Goal: Information Seeking & Learning: Learn about a topic

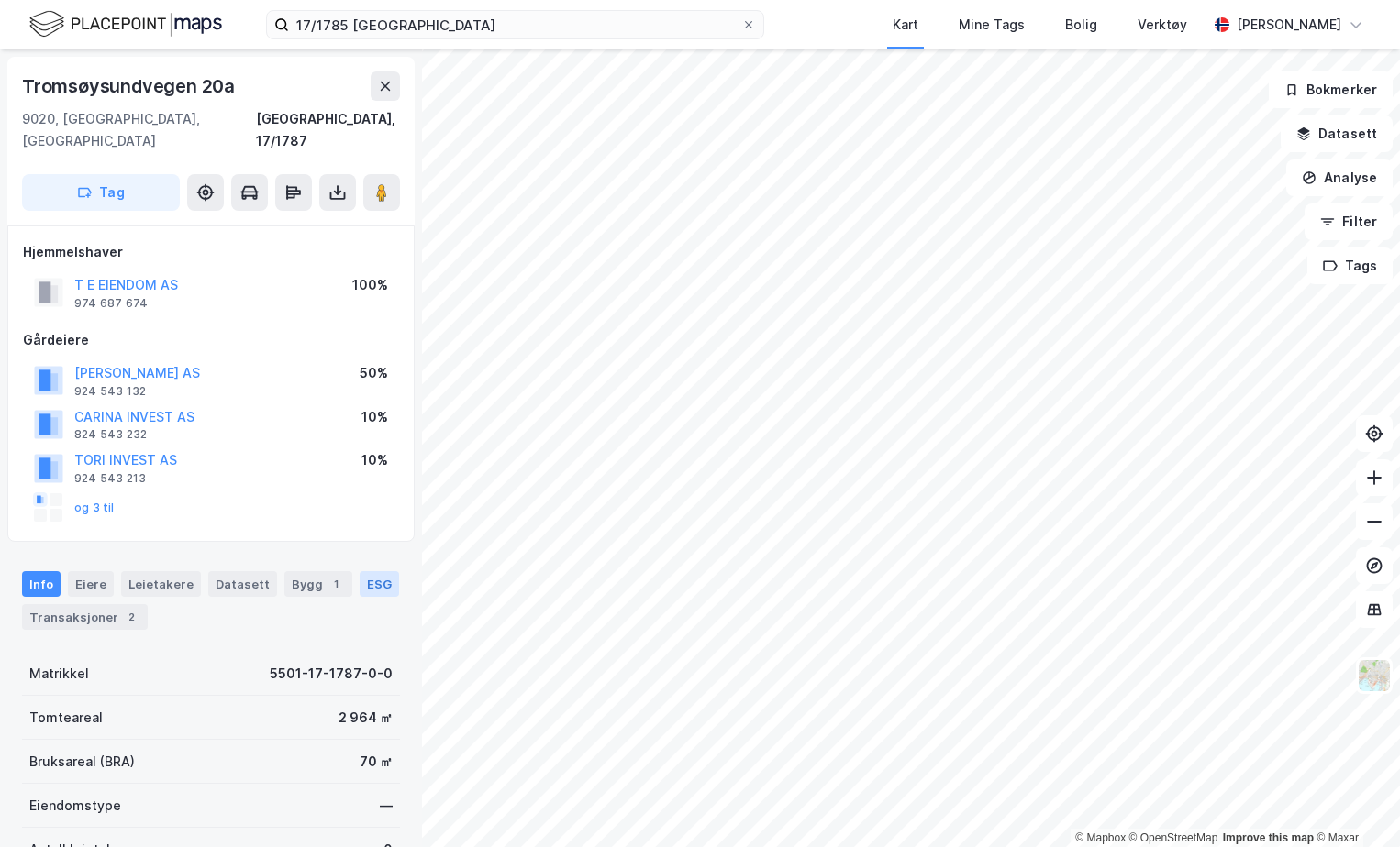
drag, startPoint x: 347, startPoint y: 577, endPoint x: 357, endPoint y: 569, distance: 12.8
click at [357, 572] on div "Info [PERSON_NAME] Datasett Bygg 1 ESG Transaksjoner 2" at bounding box center [211, 601] width 378 height 59
drag, startPoint x: 357, startPoint y: 569, endPoint x: 382, endPoint y: 556, distance: 28.2
click at [382, 572] on div "ESG" at bounding box center [379, 584] width 39 height 25
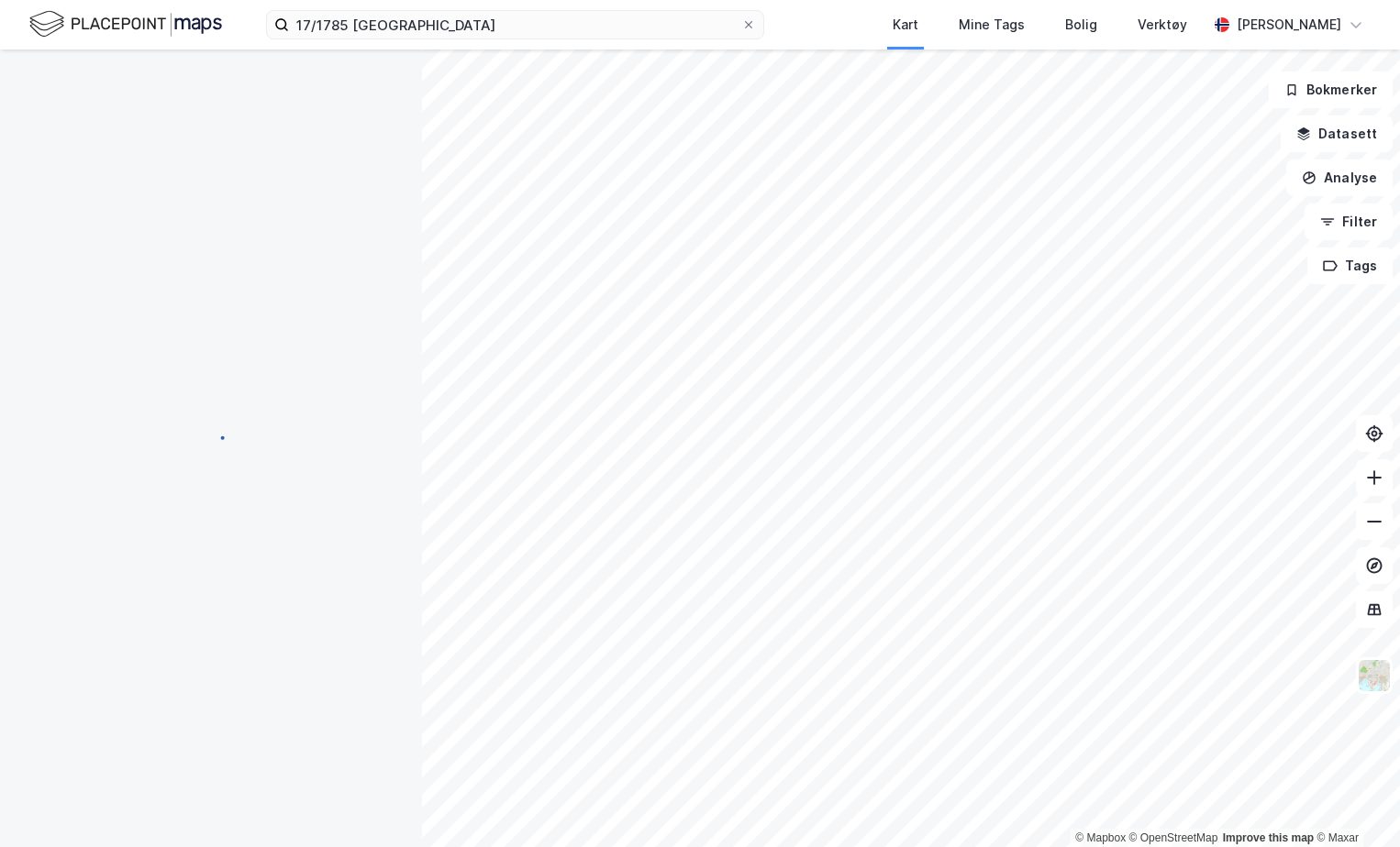
scroll to position [1, 0]
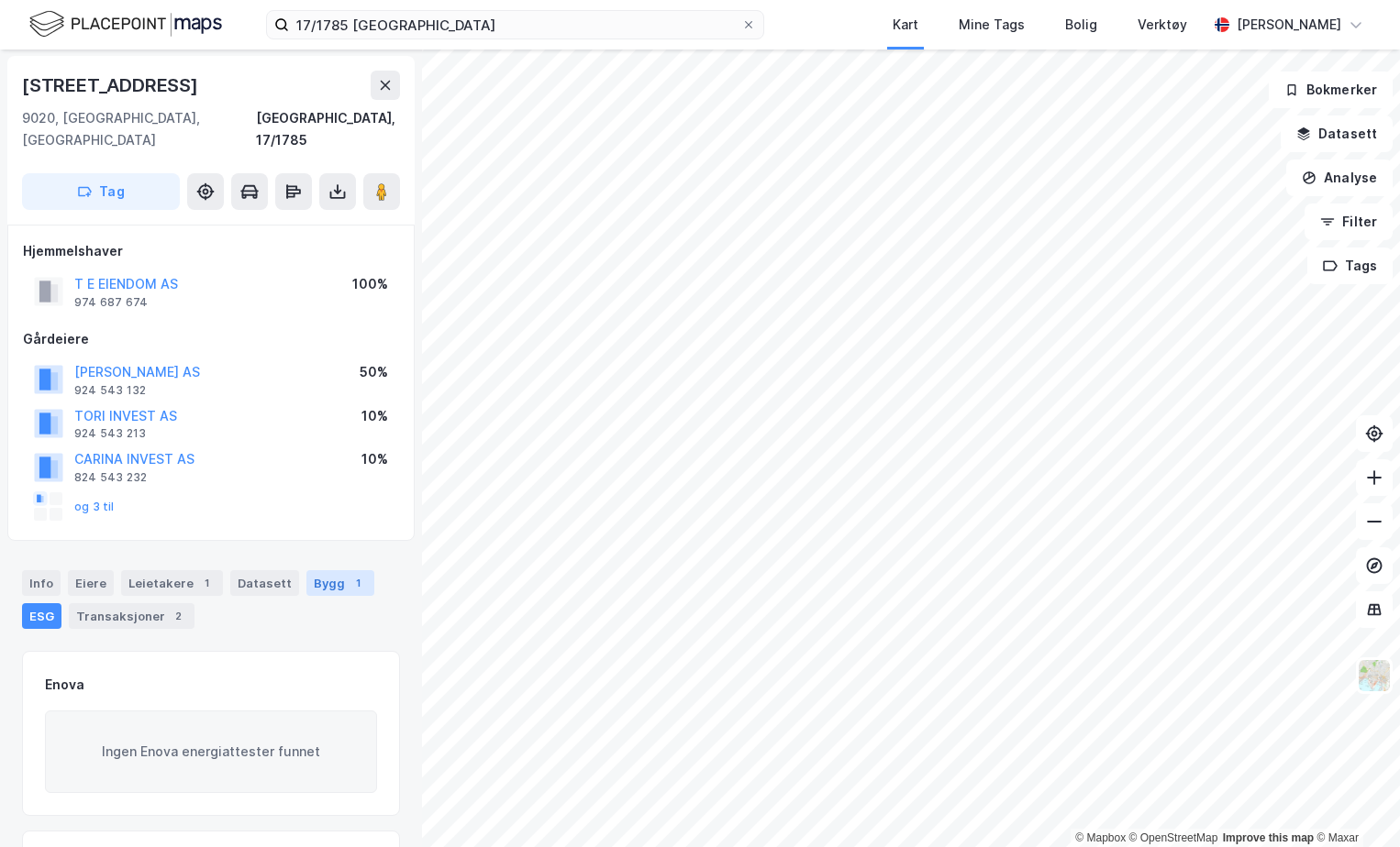
click at [331, 571] on div "Bygg 1" at bounding box center [340, 583] width 67 height 25
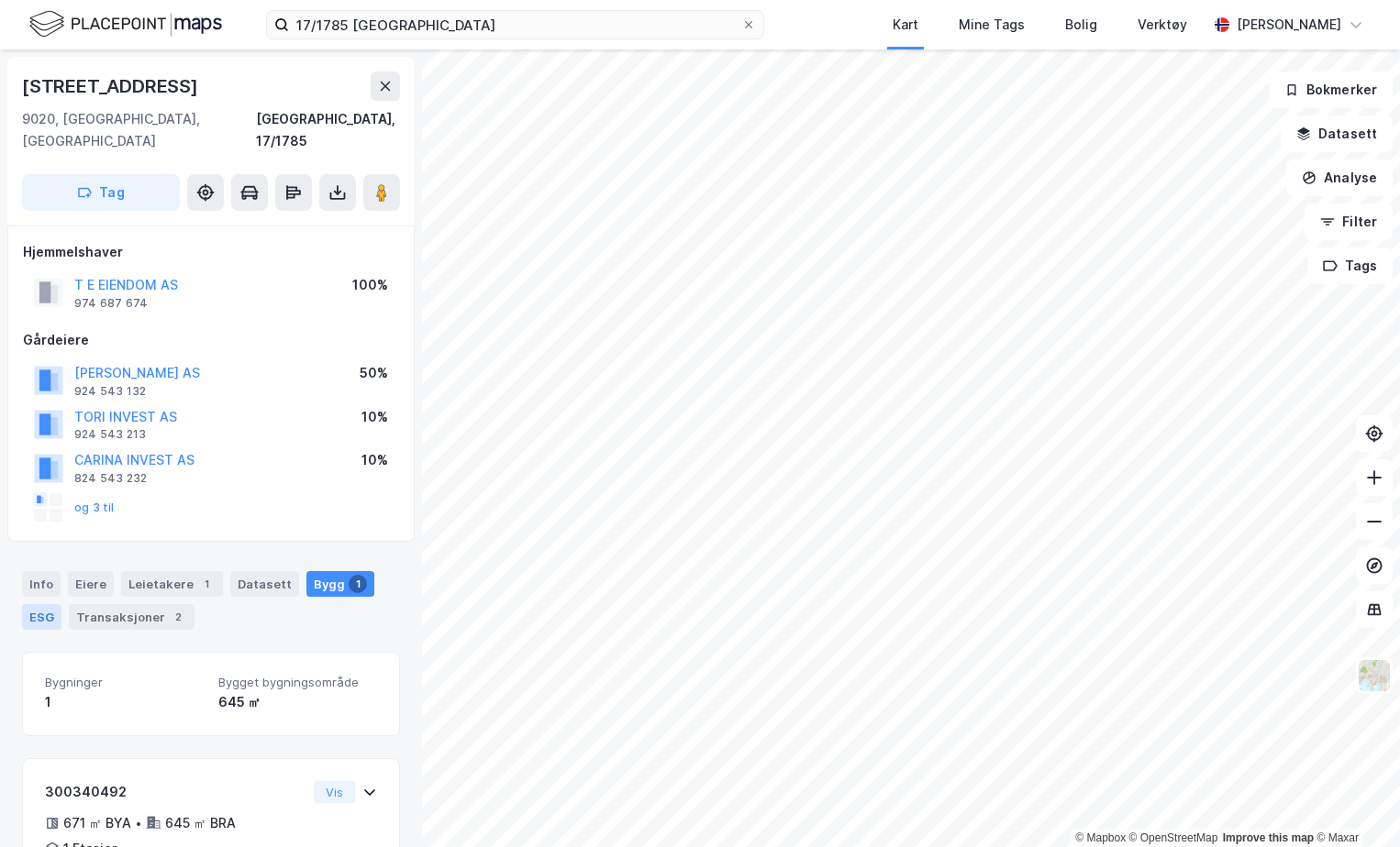
click at [50, 605] on div "ESG" at bounding box center [42, 617] width 39 height 25
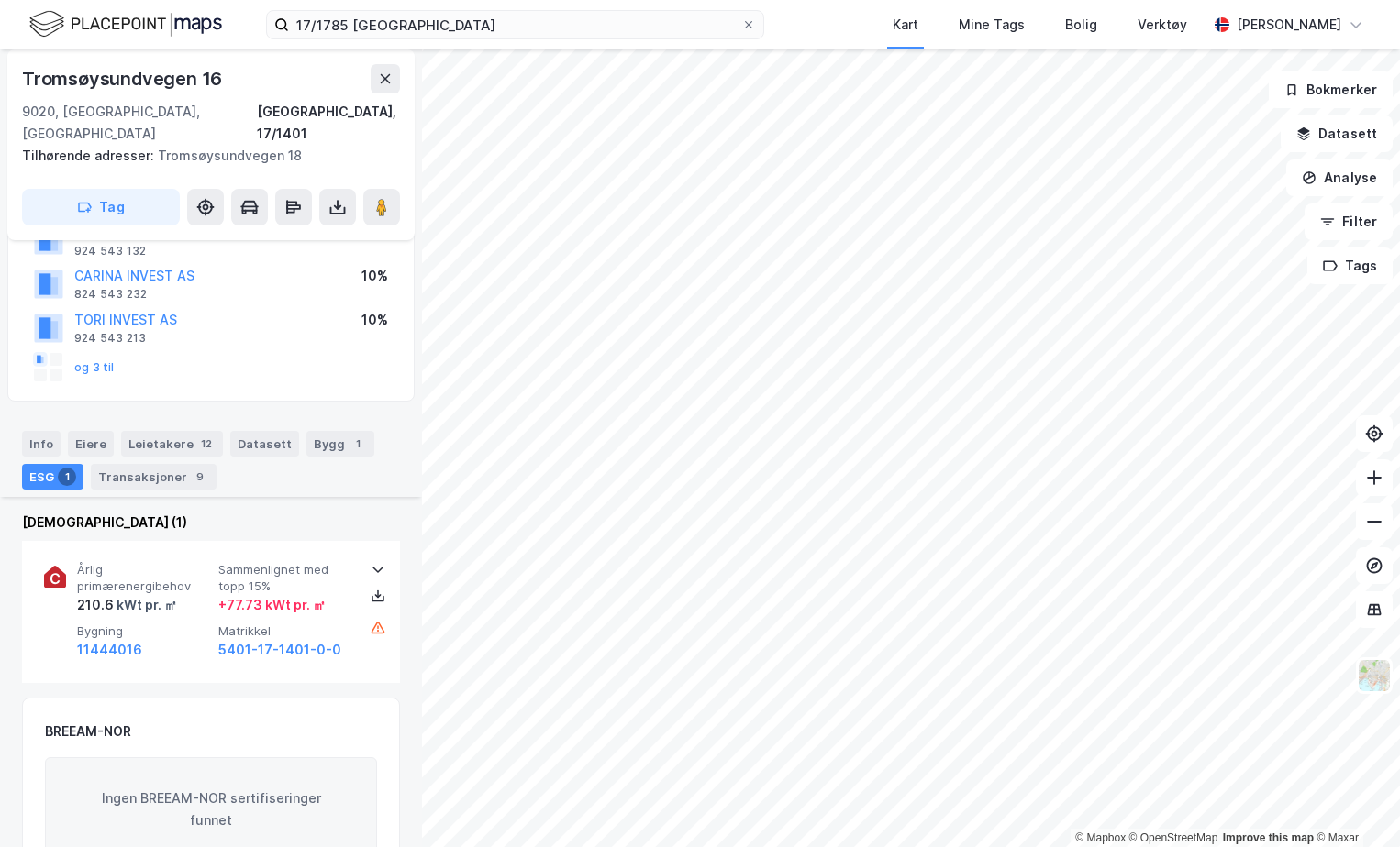
scroll to position [402, 0]
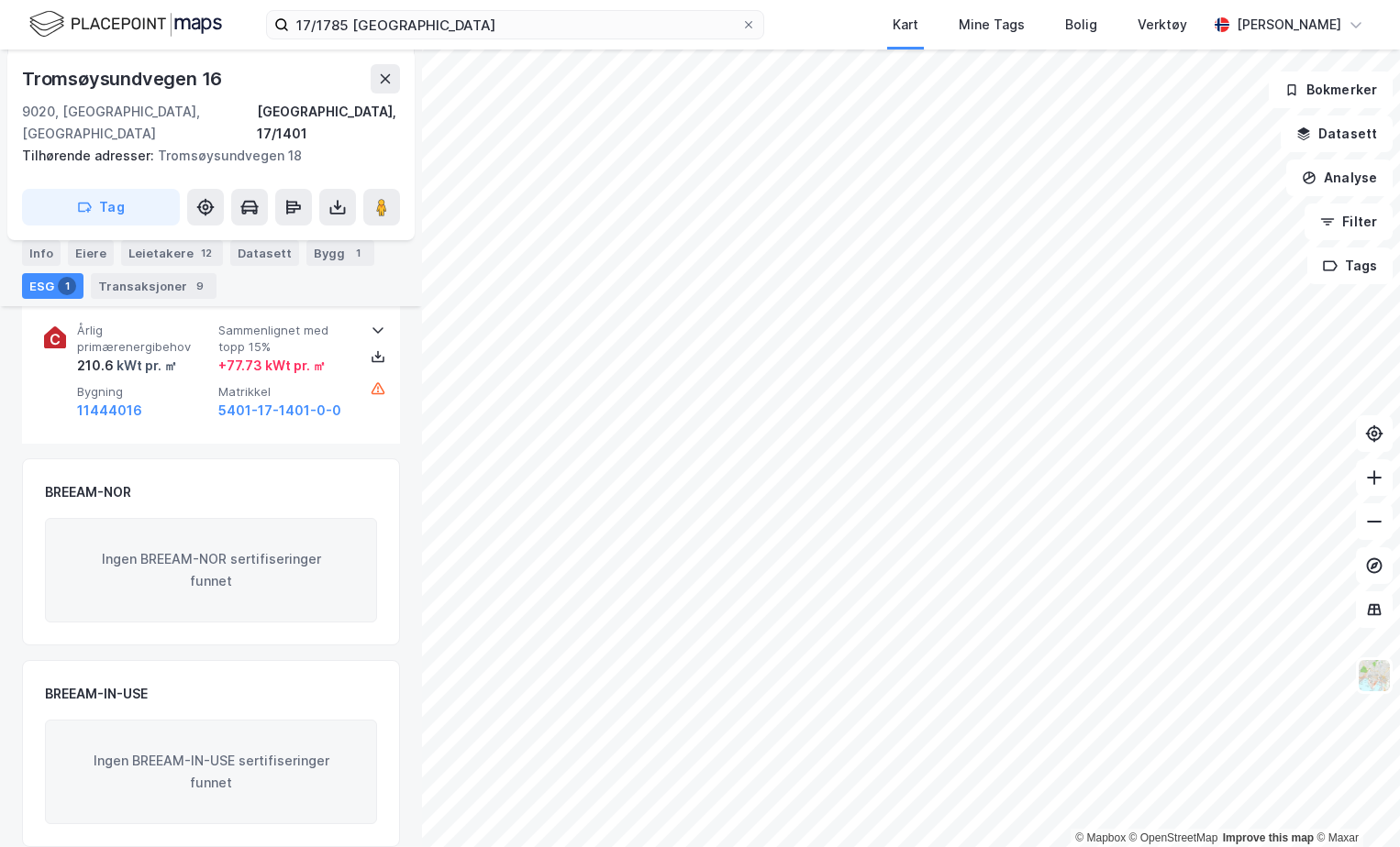
click at [194, 482] on div "BREEAM-NOR" at bounding box center [211, 492] width 332 height 22
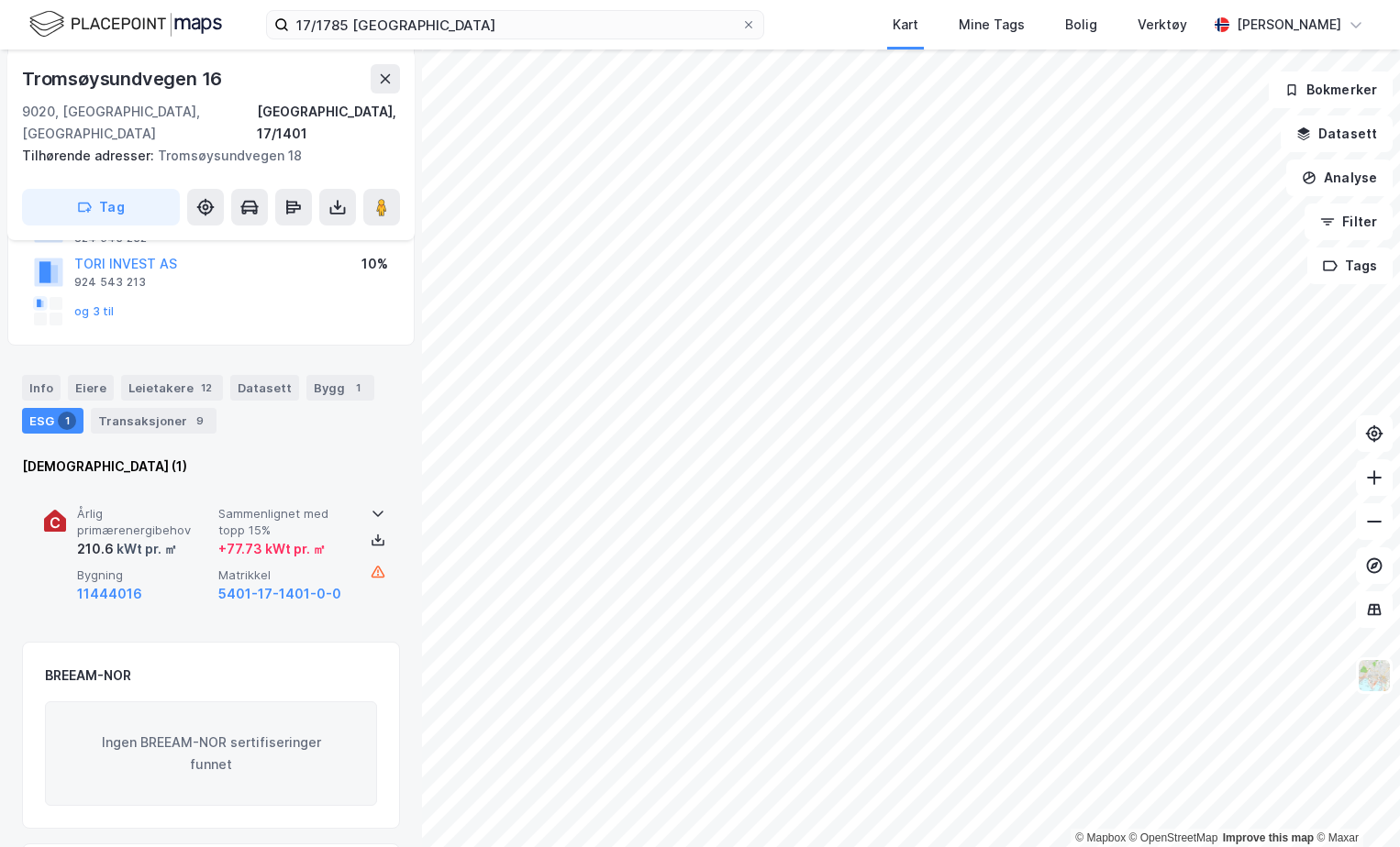
click at [182, 506] on span "Årlig primærenergibehov" at bounding box center [144, 522] width 134 height 32
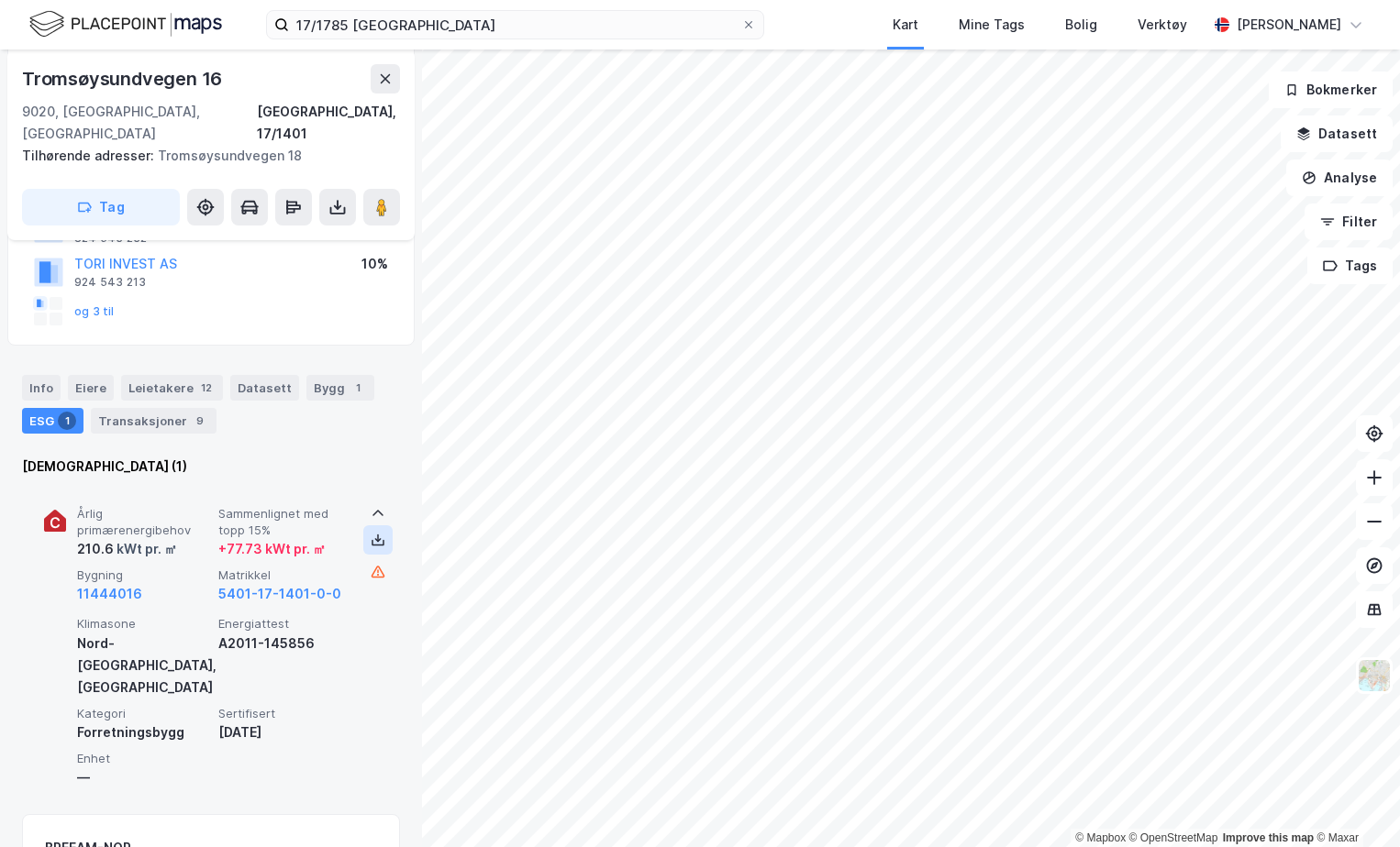
click at [374, 527] on button at bounding box center [378, 540] width 29 height 29
